Goal: Information Seeking & Learning: Learn about a topic

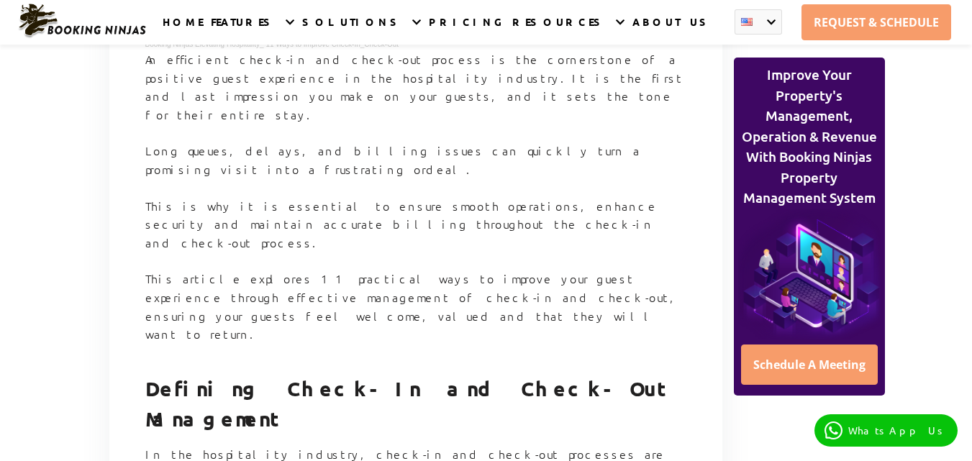
scroll to position [431, 0]
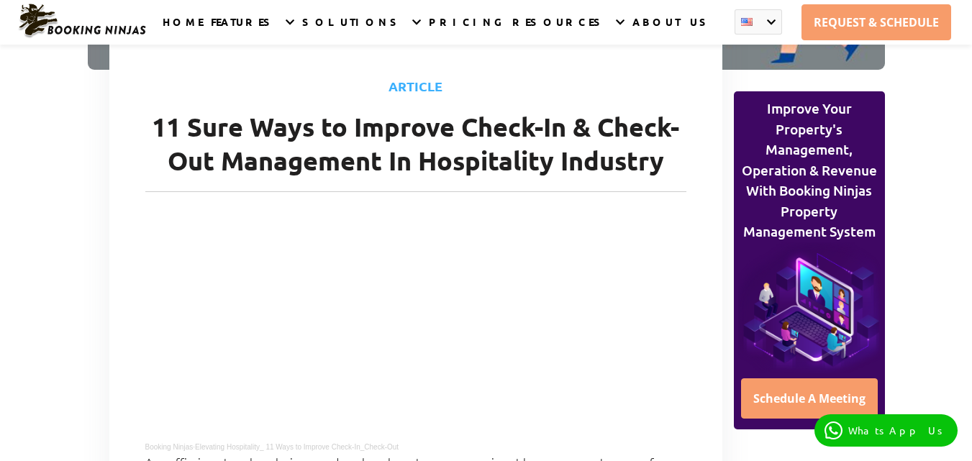
click at [154, 116] on h1 "11 Sure Ways to Improve Check-In & Check-Out Management In Hospitality Industry" at bounding box center [415, 151] width 541 height 82
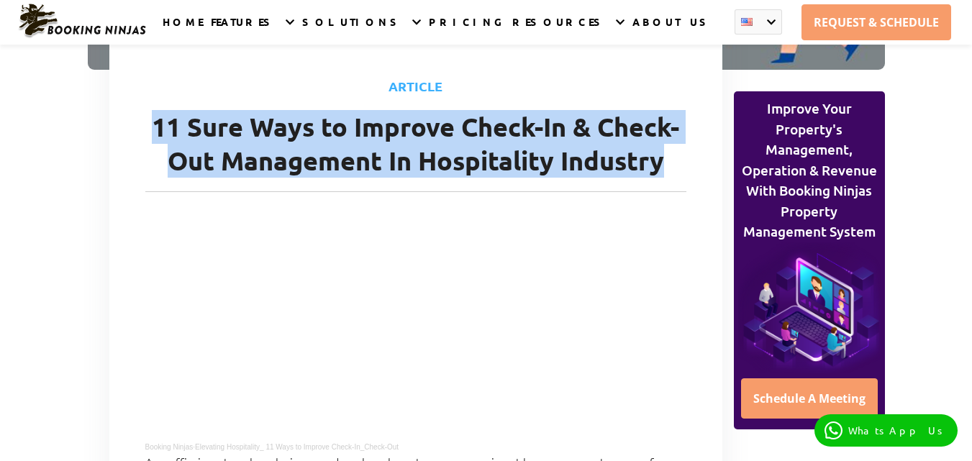
drag, startPoint x: 154, startPoint y: 116, endPoint x: 694, endPoint y: 173, distance: 543.3
copy h1 "11 Sure Ways to Improve Check-In & Check-Out Management In Hospitality Industry"
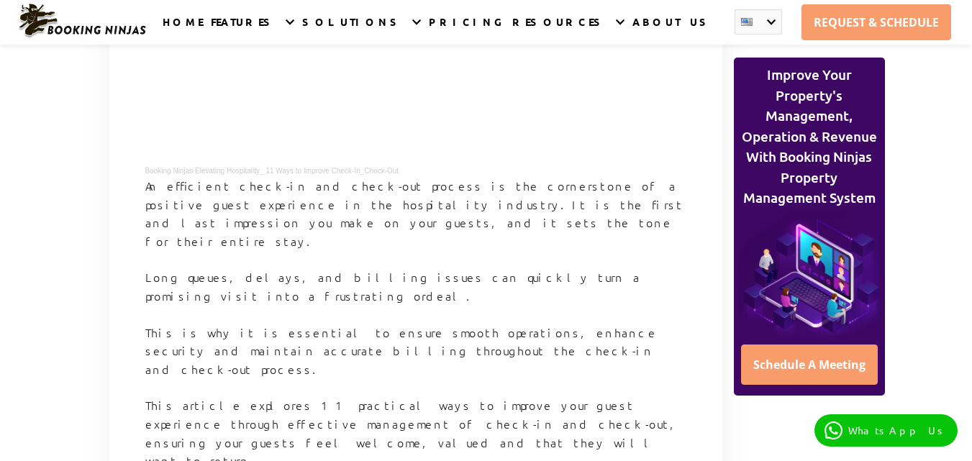
scroll to position [699, 0]
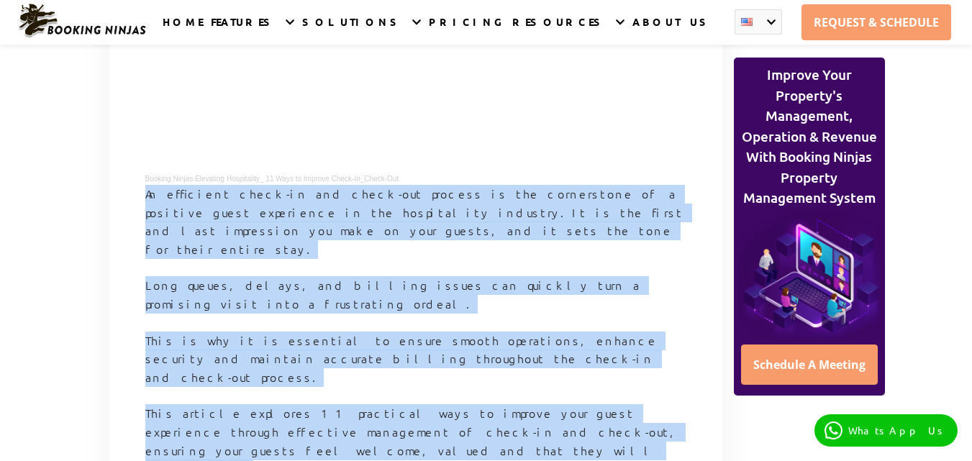
drag, startPoint x: 147, startPoint y: 192, endPoint x: 669, endPoint y: 383, distance: 556.1
copy article "An efficient check-in and check-out process is the cornerstone of a positive gu…"
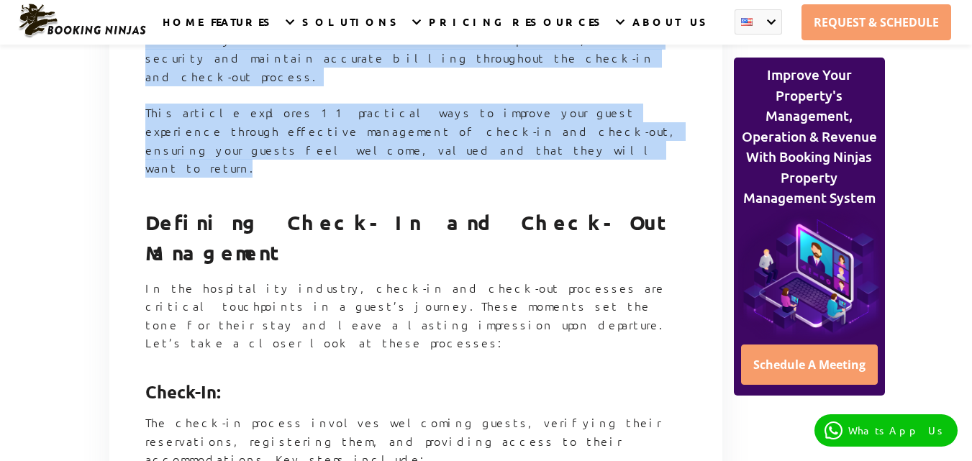
scroll to position [971, 0]
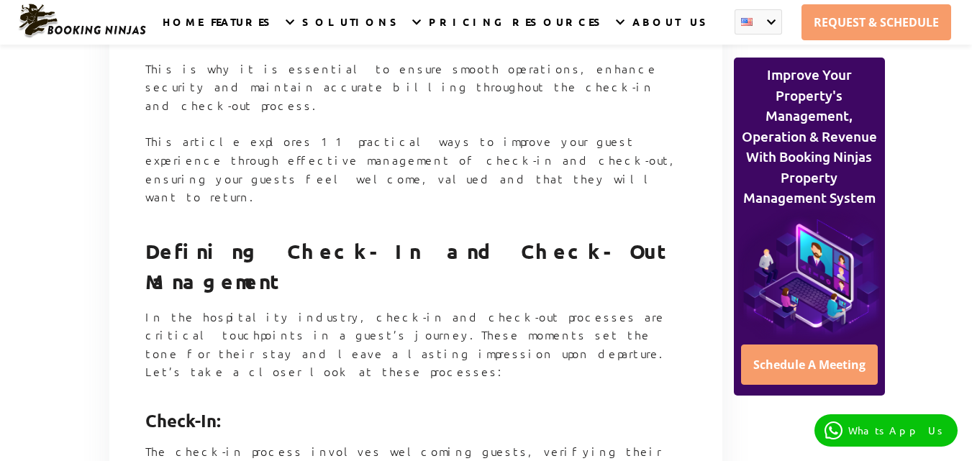
click at [507, 308] on p "In the hospitality industry, check-in and check-out processes are critical touc…" at bounding box center [415, 353] width 541 height 91
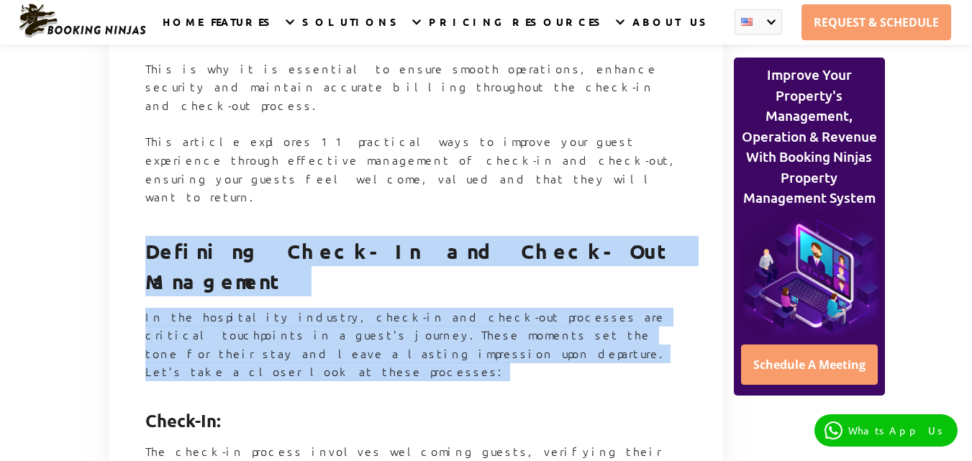
drag, startPoint x: 146, startPoint y: 150, endPoint x: 309, endPoint y: 237, distance: 184.7
copy article "Defining Check-In and Check-Out Management In the hospitality industry, check-i…"
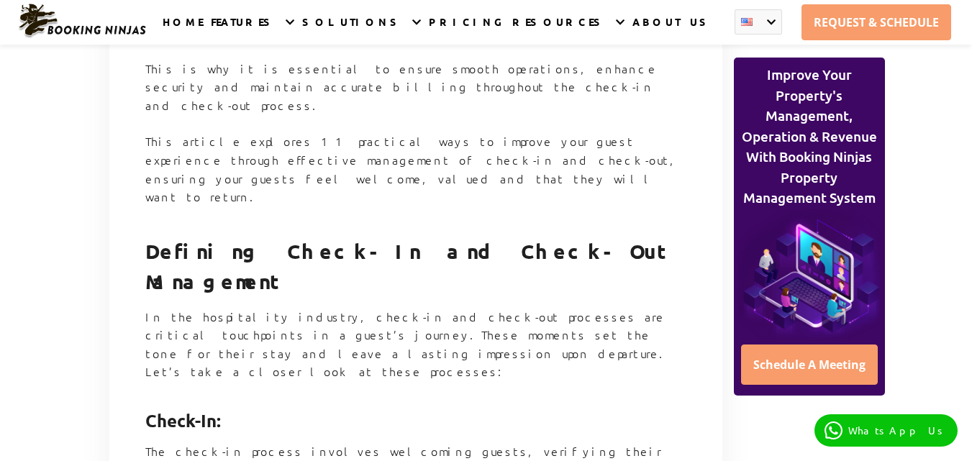
click at [147, 409] on strong "Check-In:" at bounding box center [183, 420] width 76 height 22
drag, startPoint x: 147, startPoint y: 283, endPoint x: 224, endPoint y: 286, distance: 77.0
click at [224, 399] on h3 "Check-In:" at bounding box center [415, 420] width 541 height 43
copy strong "Check-In:"
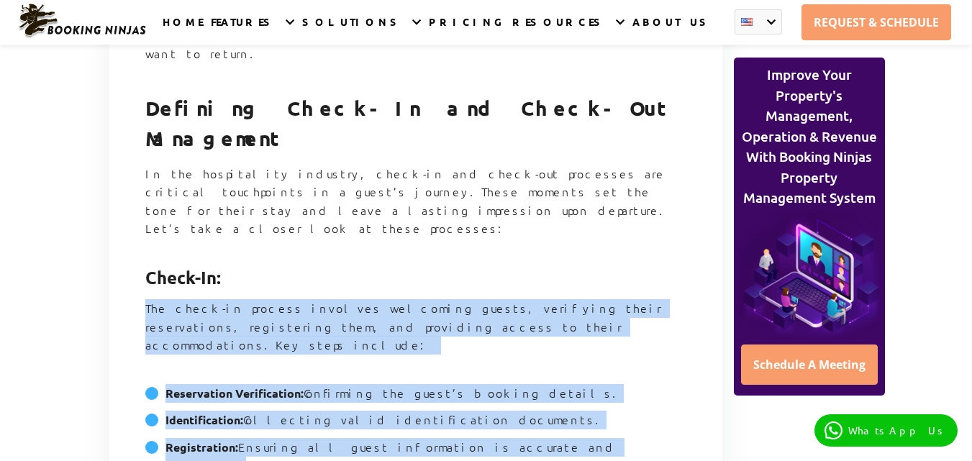
scroll to position [1266, 0]
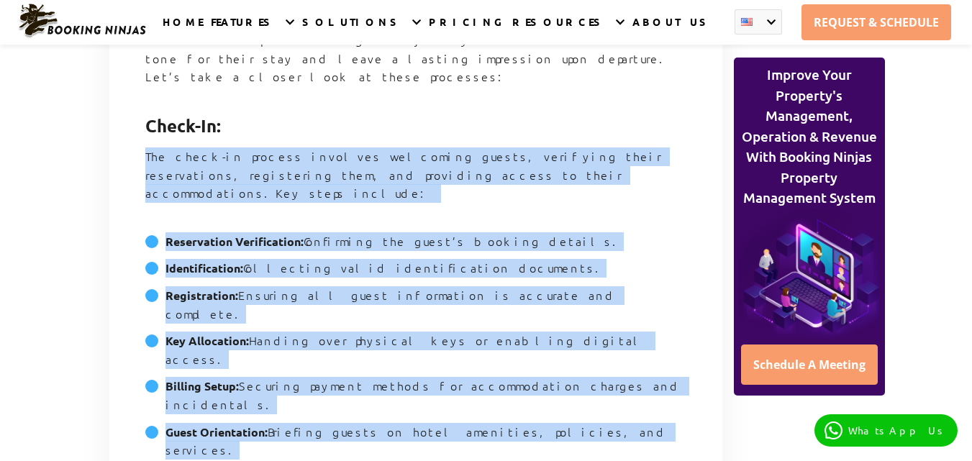
drag, startPoint x: 146, startPoint y: 309, endPoint x: 564, endPoint y: 225, distance: 426.4
copy article "The check-in process involves welcoming guests, verifying their reservations, r…"
click at [427, 232] on li "Reservation Verification: Confirming the guest’s booking details." at bounding box center [415, 245] width 541 height 27
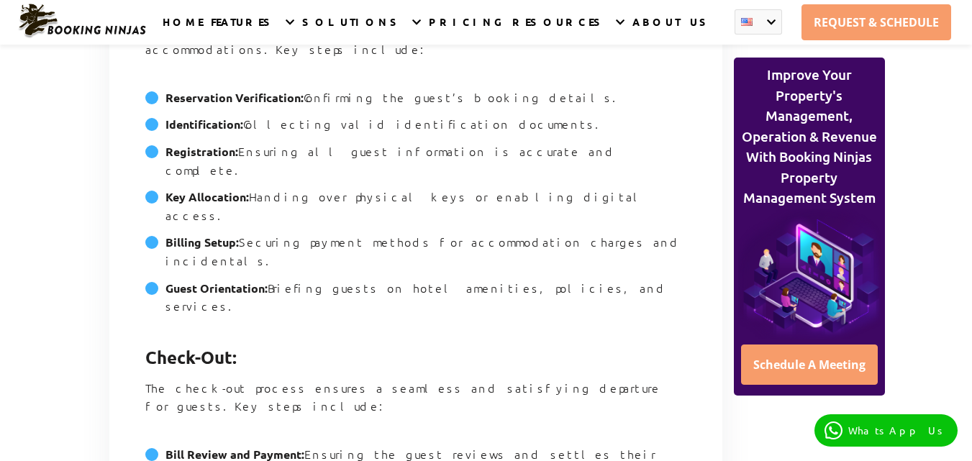
scroll to position [1439, 0]
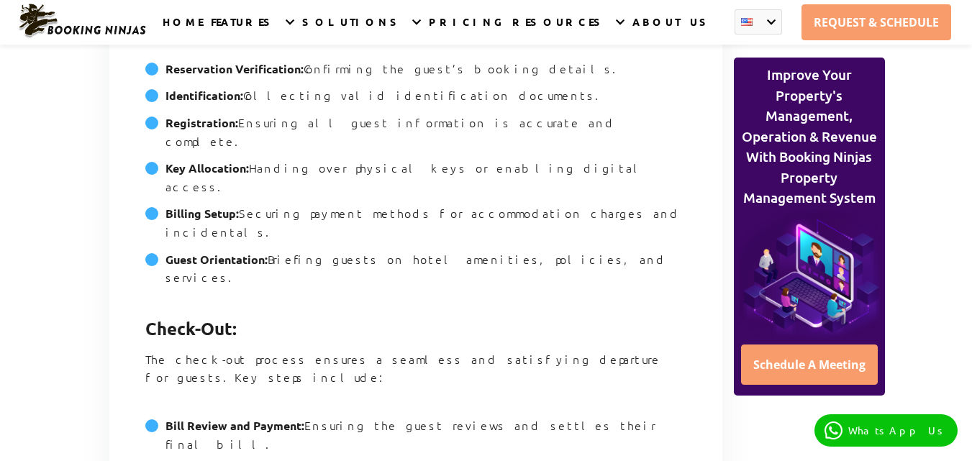
drag, startPoint x: 142, startPoint y: 94, endPoint x: 608, endPoint y: 274, distance: 499.3
copy article "Check-Out: The check-out process ensures a seamless and satisfying departure fo…"
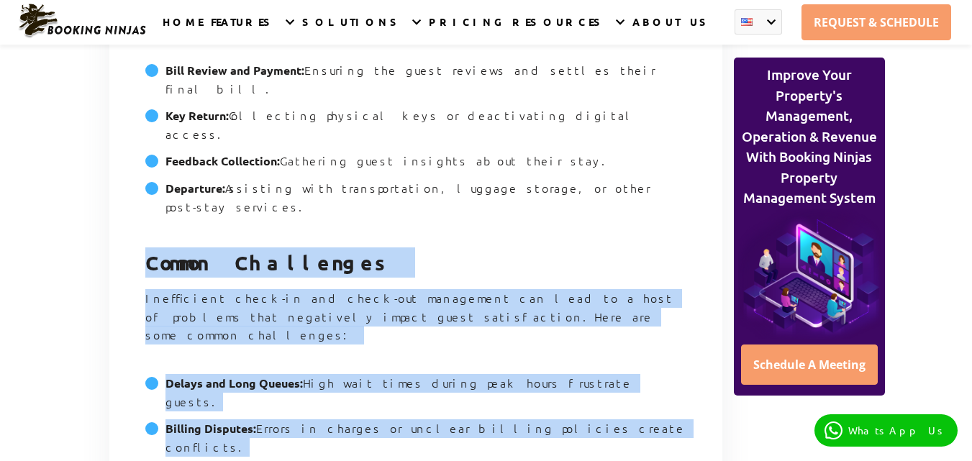
scroll to position [1798, 0]
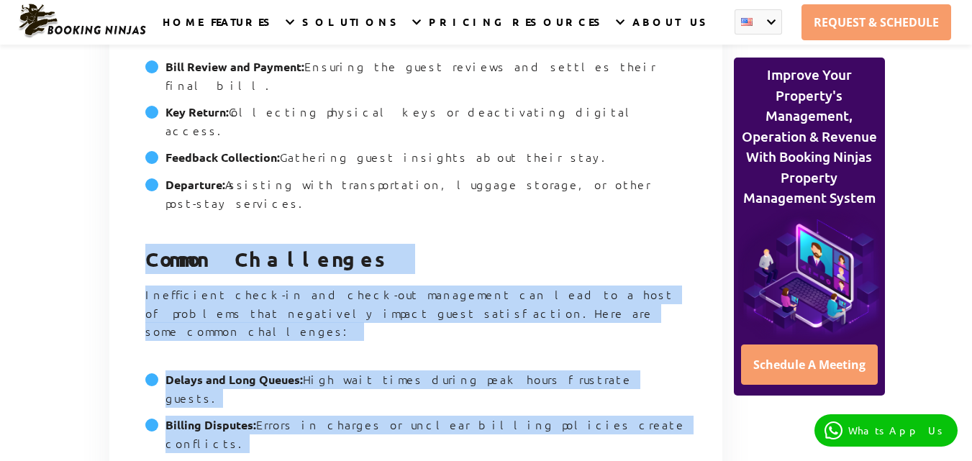
drag, startPoint x: 148, startPoint y: 313, endPoint x: 611, endPoint y: 265, distance: 465.1
copy article "Common Challenges Inefficient check-in and check-out management can lead to a h…"
